Goal: Task Accomplishment & Management: Manage account settings

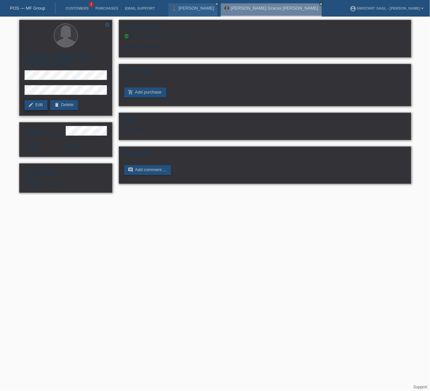
click at [33, 102] on icon "edit" at bounding box center [31, 104] width 5 height 5
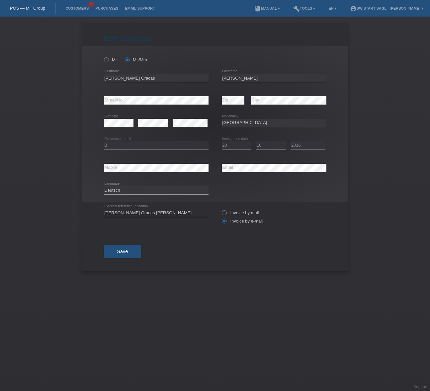
select select "BR"
select select "B"
select select "20"
select select "10"
select select "2016"
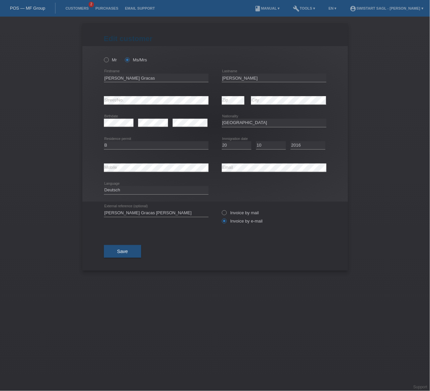
click at [136, 253] on button "Save" at bounding box center [123, 251] width 38 height 13
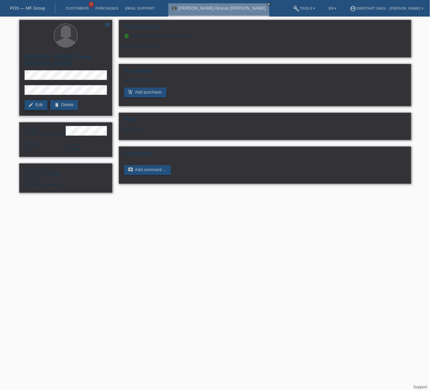
click at [36, 100] on link "edit Edit" at bounding box center [36, 105] width 23 height 10
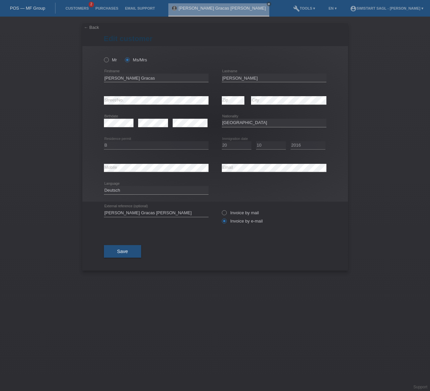
select select "BR"
select select "B"
select select "20"
select select "10"
select select "2016"
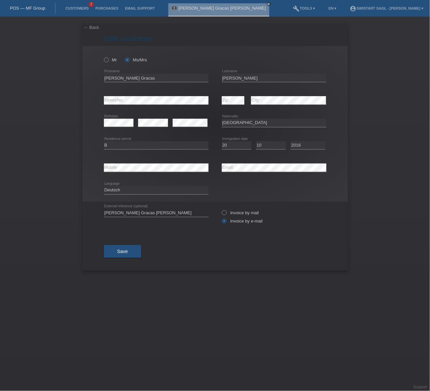
click at [50, 112] on div "← Back Edit customer Mr Ms/Mrs" at bounding box center [215, 204] width 430 height 375
click at [91, 29] on link "← Back" at bounding box center [91, 27] width 15 height 5
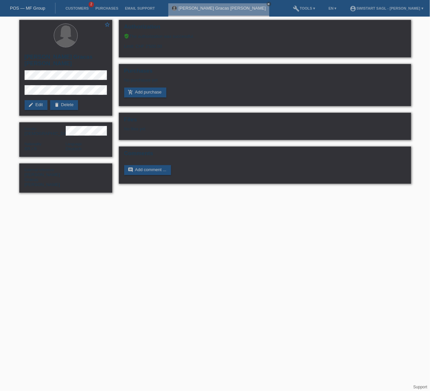
click at [146, 200] on html "POS — MF Group Customers 2 Purchases Email Support [PERSON_NAME] Gracas [PERSON…" at bounding box center [215, 100] width 430 height 200
